Goal: Navigation & Orientation: Find specific page/section

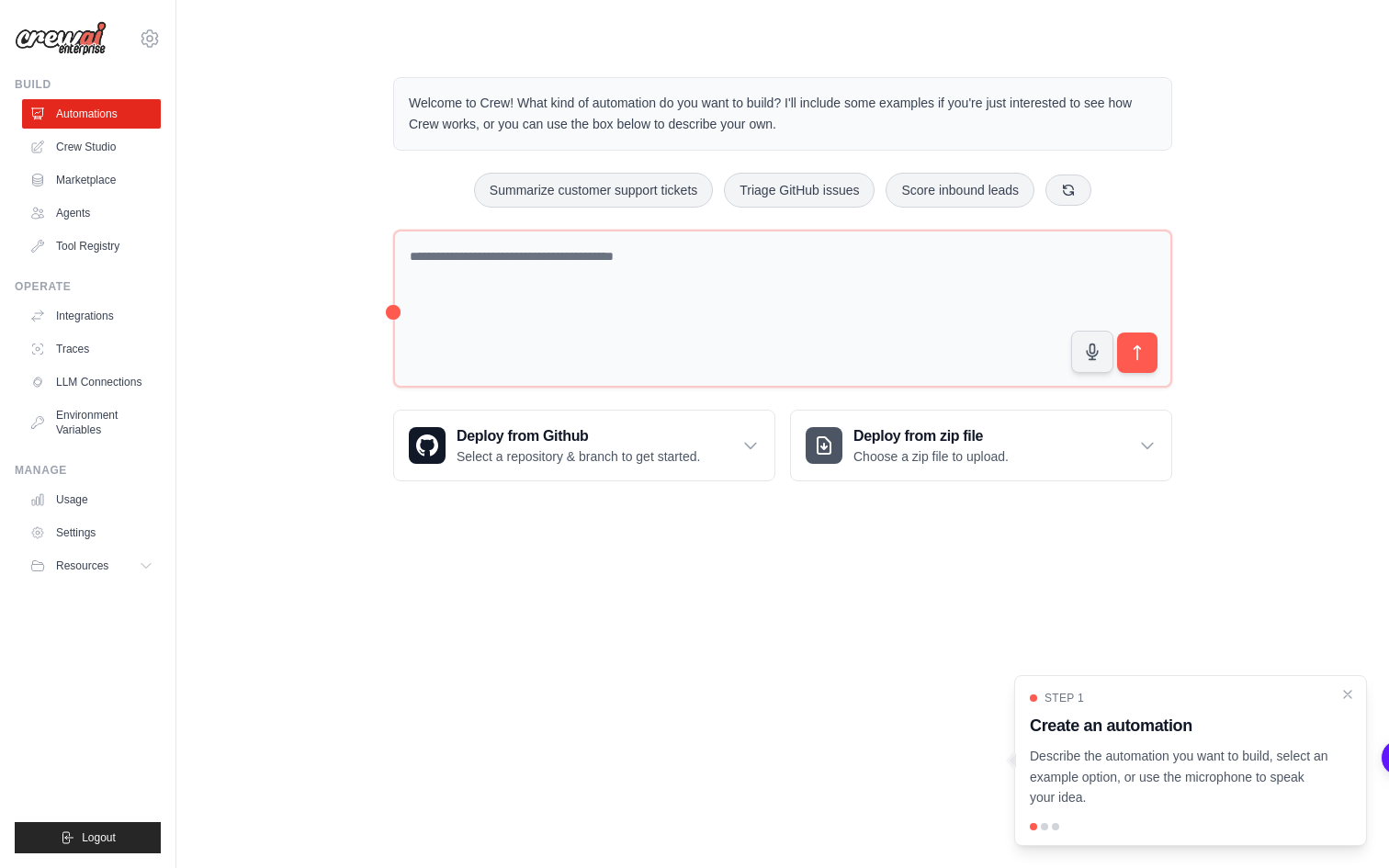
click at [238, 215] on div "Welcome to Crew! What kind of automation do you want to build? I'll include som…" at bounding box center [783, 278] width 1154 height 463
click at [104, 156] on link "Crew Studio" at bounding box center [93, 147] width 139 height 30
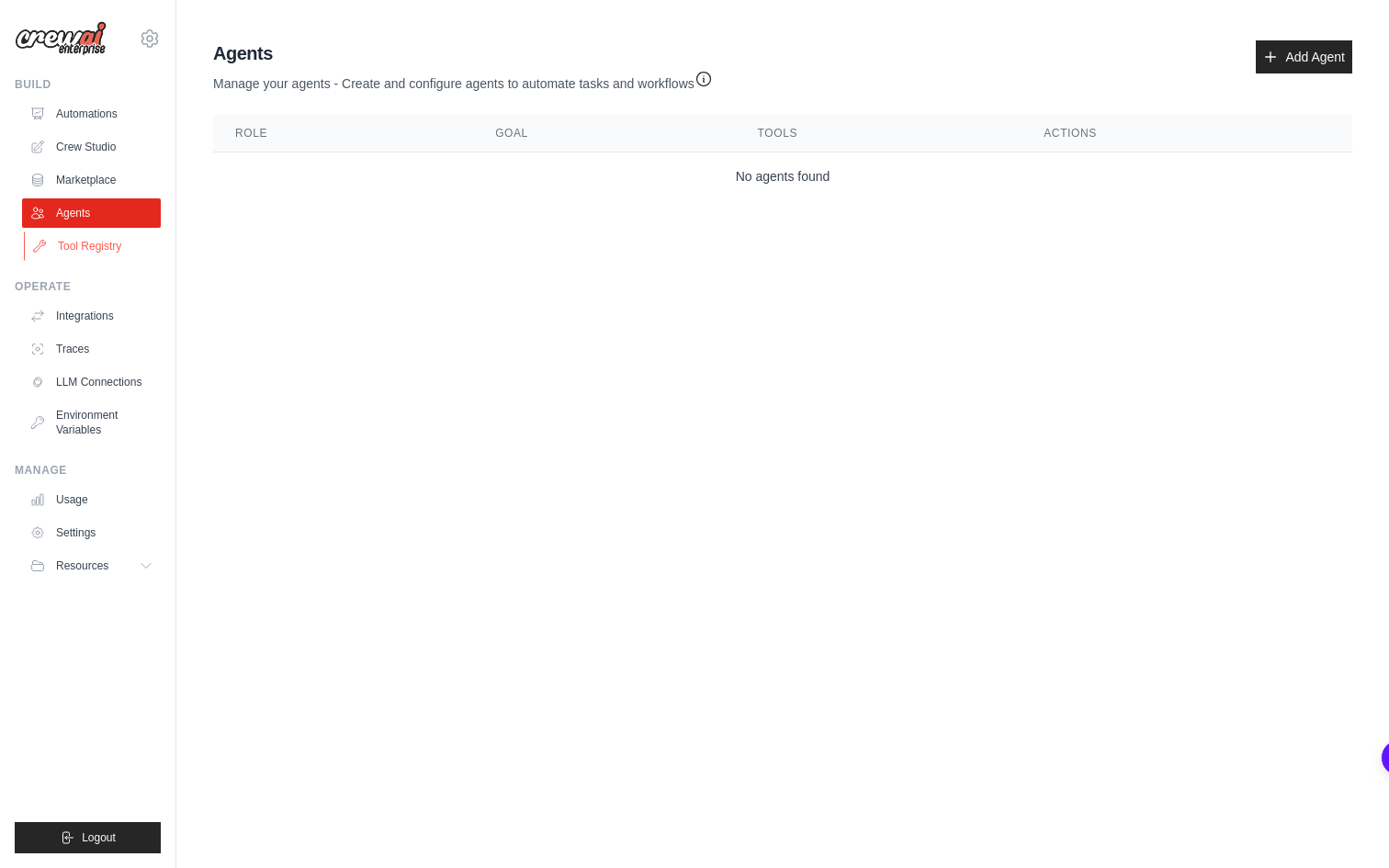
click at [75, 249] on link "Tool Registry" at bounding box center [93, 247] width 139 height 30
